Goal: Information Seeking & Learning: Find specific page/section

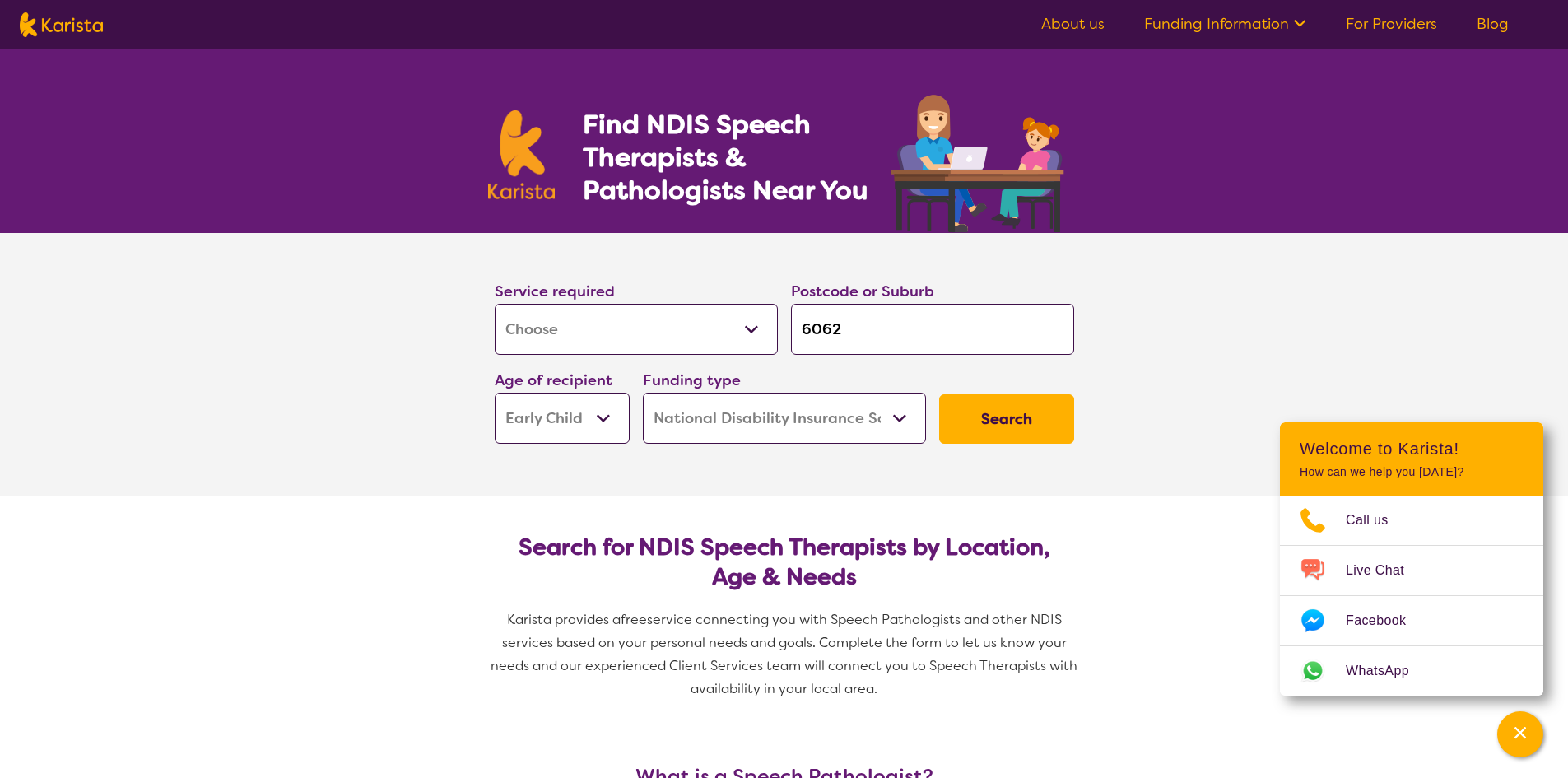
select select "[MEDICAL_DATA]"
select select "EC"
select select "NDIS"
select select "[MEDICAL_DATA]"
select select "EC"
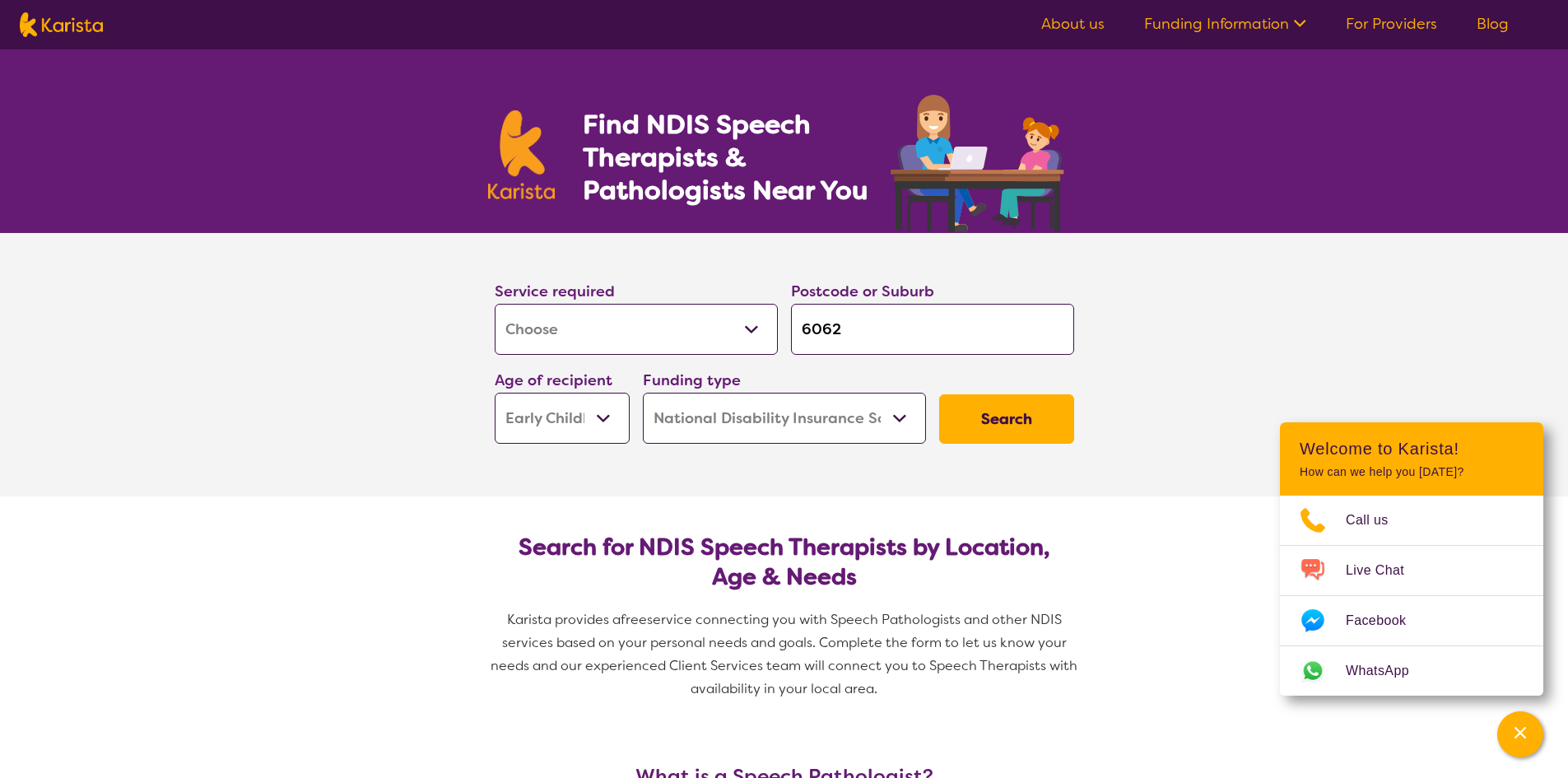
select select "NDIS"
drag, startPoint x: 847, startPoint y: 335, endPoint x: 830, endPoint y: 332, distance: 17.3
click at [830, 332] on input "6062" at bounding box center [932, 330] width 283 height 51
type input "6064"
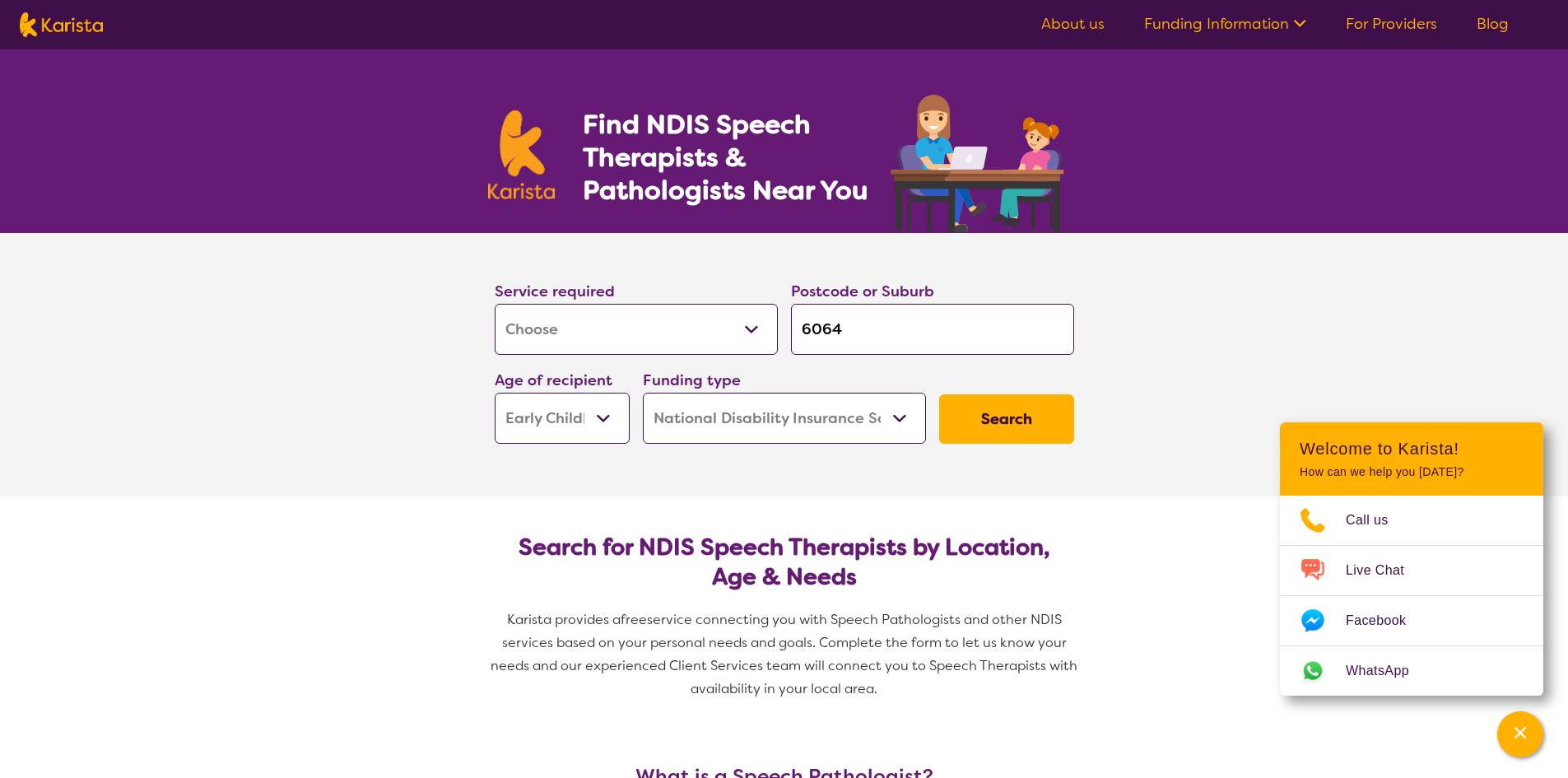
click button "Search" at bounding box center [1006, 419] width 135 height 49
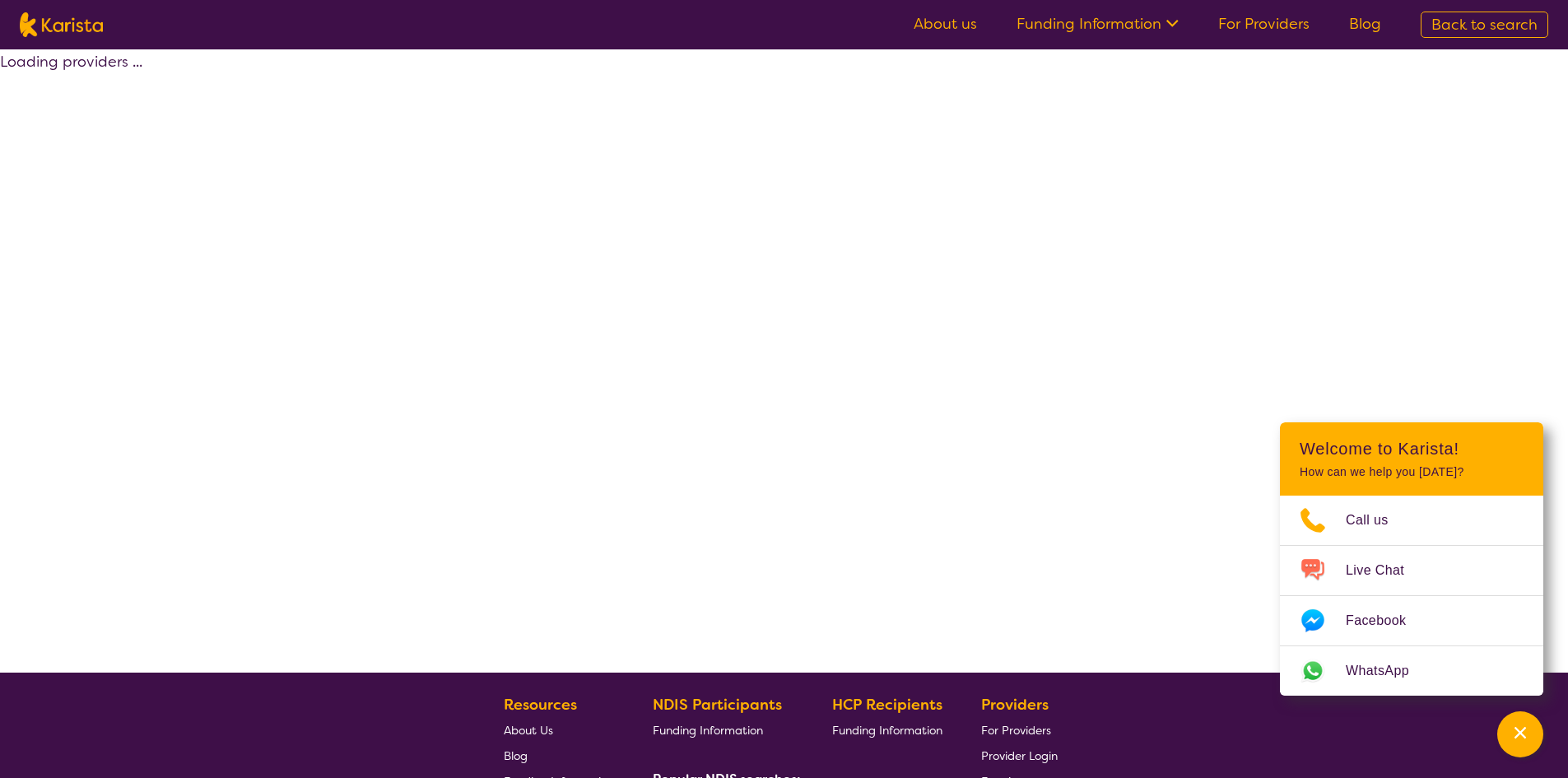
select select "by_score"
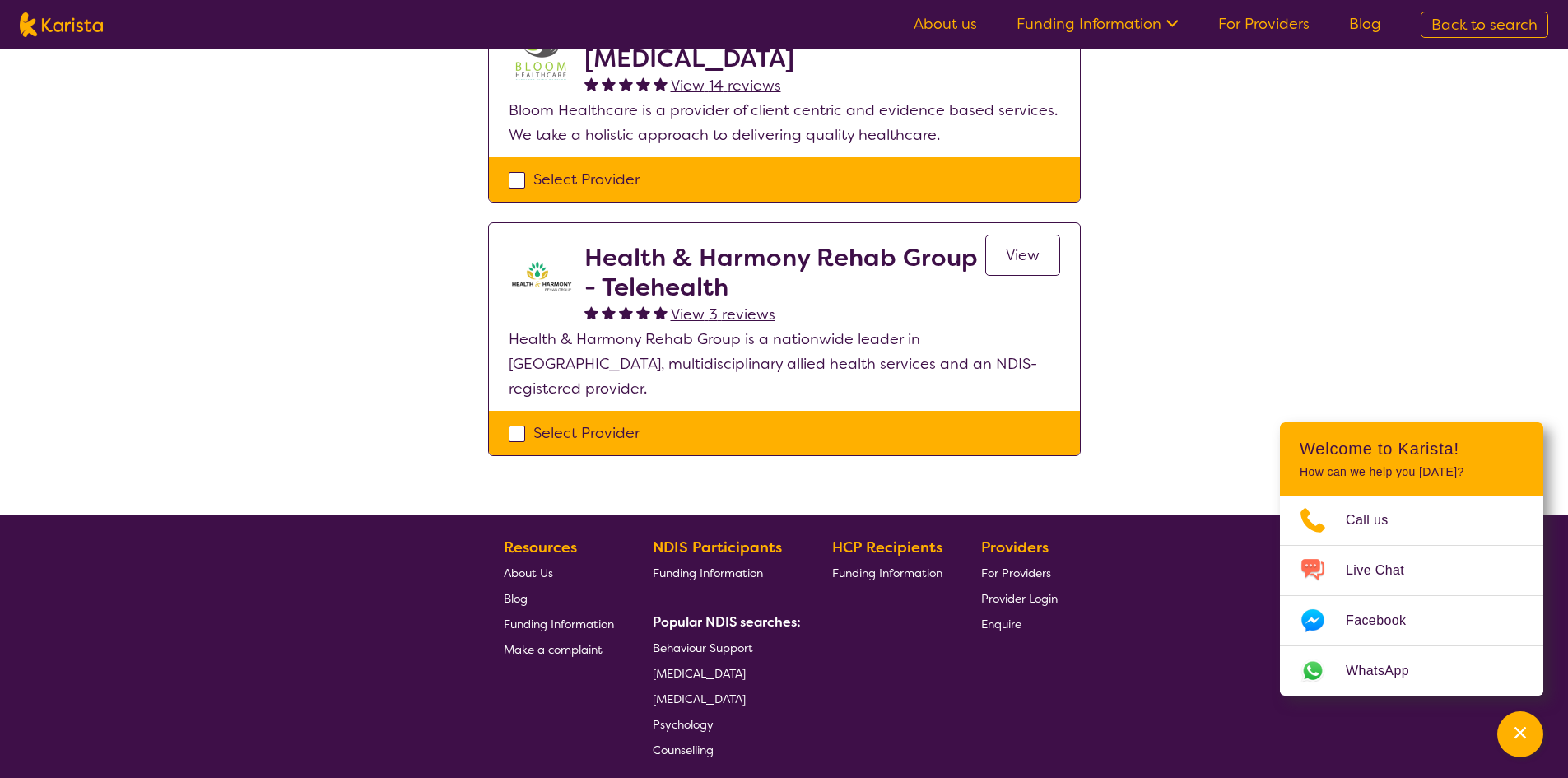
scroll to position [247, 0]
